Goal: Task Accomplishment & Management: Complete application form

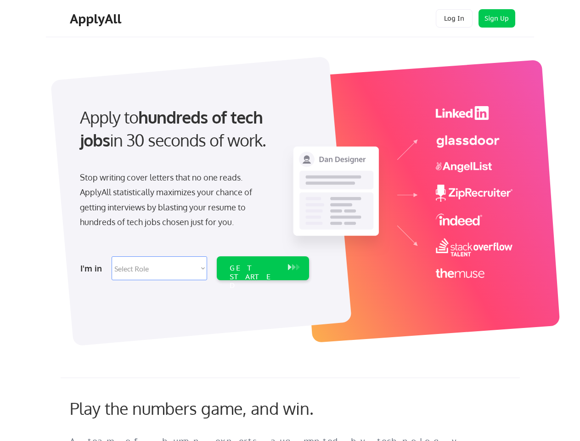
click at [290, 220] on div "Apply to hundreds of tech jobs in 30 seconds of work. Stop writing cover letter…" at bounding box center [193, 190] width 257 height 188
click at [291, 196] on div "Apply to hundreds of tech jobs in 30 seconds of work. Stop writing cover letter…" at bounding box center [193, 190] width 257 height 188
click at [193, 190] on div "Stop writing cover letters that no one reads. ApplyAll statistically maximizes …" at bounding box center [174, 200] width 189 height 60
click at [192, 136] on div "Apply to hundreds of tech jobs in 30 seconds of work." at bounding box center [192, 129] width 225 height 46
click at [174, 202] on div "Stop writing cover letters that no one reads. ApplyAll statistically maximizes …" at bounding box center [174, 200] width 189 height 60
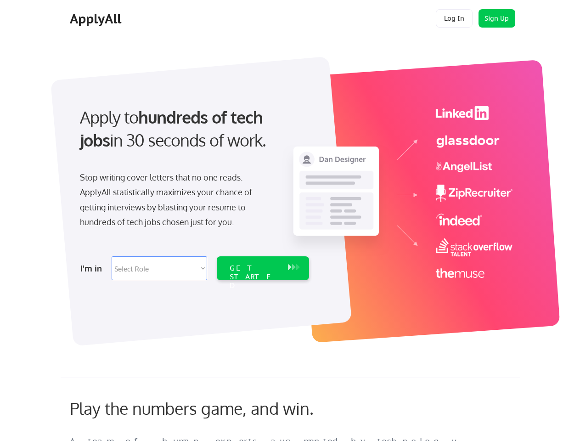
click at [193, 268] on select "Select Role Software Engineering Product Management Customer Success Sales UI/U…" at bounding box center [160, 268] width 96 height 24
click at [93, 268] on div "I'm in" at bounding box center [93, 268] width 26 height 15
click at [159, 268] on select "Select Role Software Engineering Product Management Customer Success Sales UI/U…" at bounding box center [160, 268] width 96 height 24
click at [263, 268] on div "GET STARTED" at bounding box center [254, 277] width 49 height 27
